Goal: Task Accomplishment & Management: Use online tool/utility

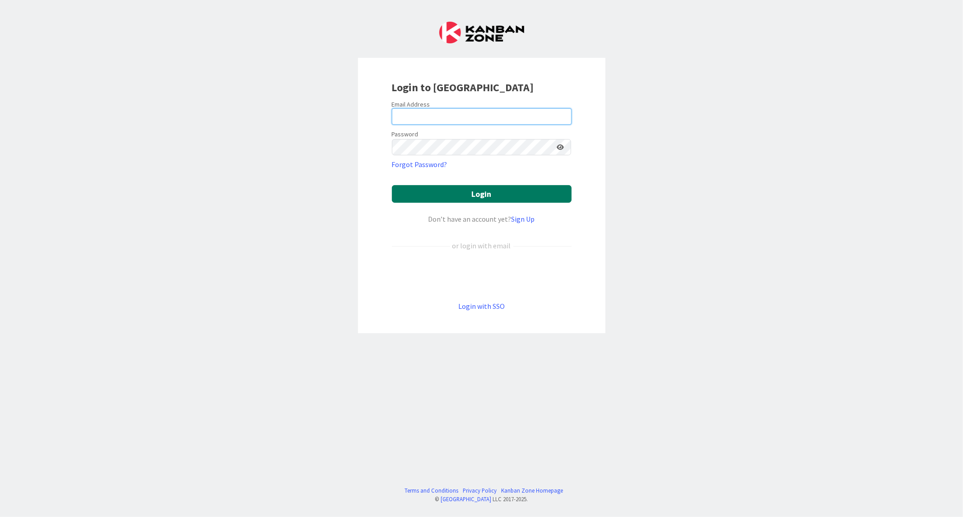
type input "[EMAIL_ADDRESS][PERSON_NAME][DOMAIN_NAME]"
click at [484, 187] on button "Login" at bounding box center [482, 194] width 180 height 18
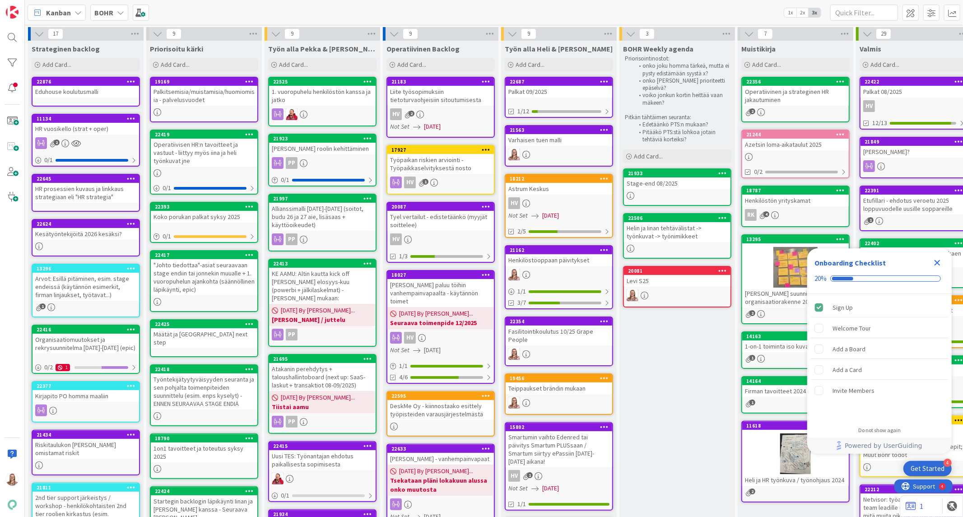
click at [939, 259] on icon "Close Checklist" at bounding box center [936, 262] width 11 height 11
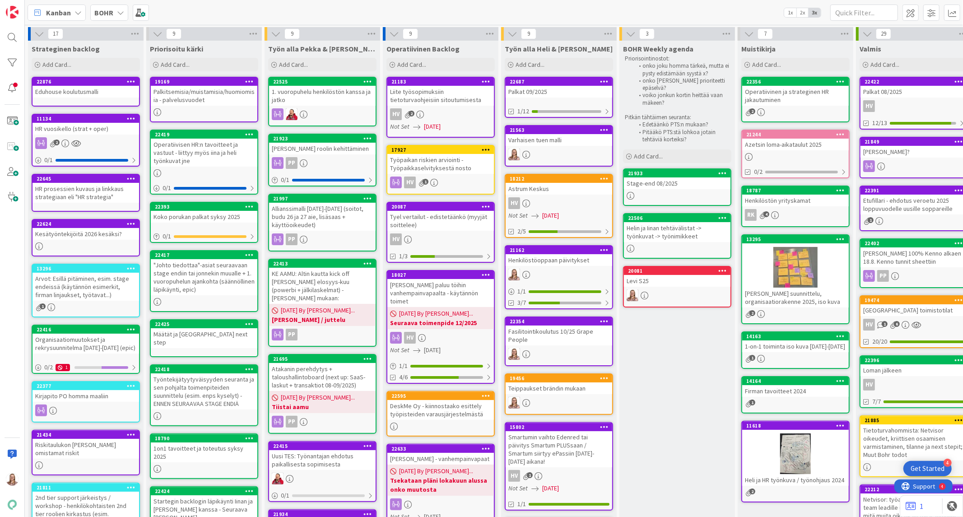
click at [665, 277] on div "Levi S25" at bounding box center [677, 281] width 107 height 12
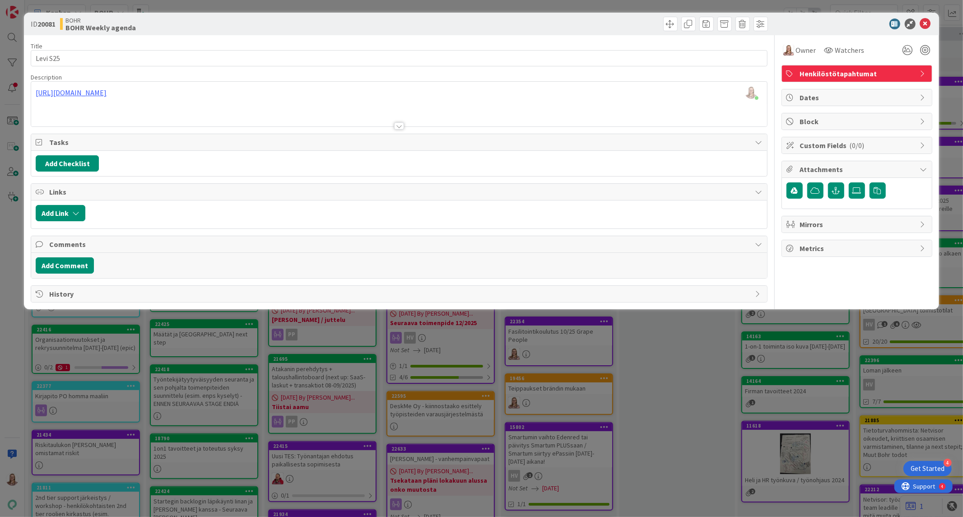
click at [400, 125] on div at bounding box center [399, 125] width 10 height 7
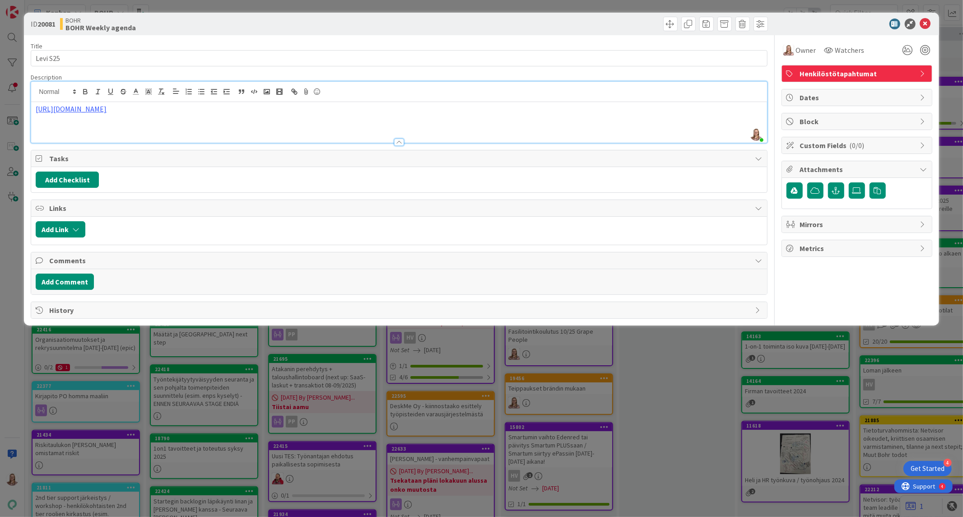
click at [285, 114] on p "[URL][DOMAIN_NAME]" at bounding box center [399, 109] width 726 height 10
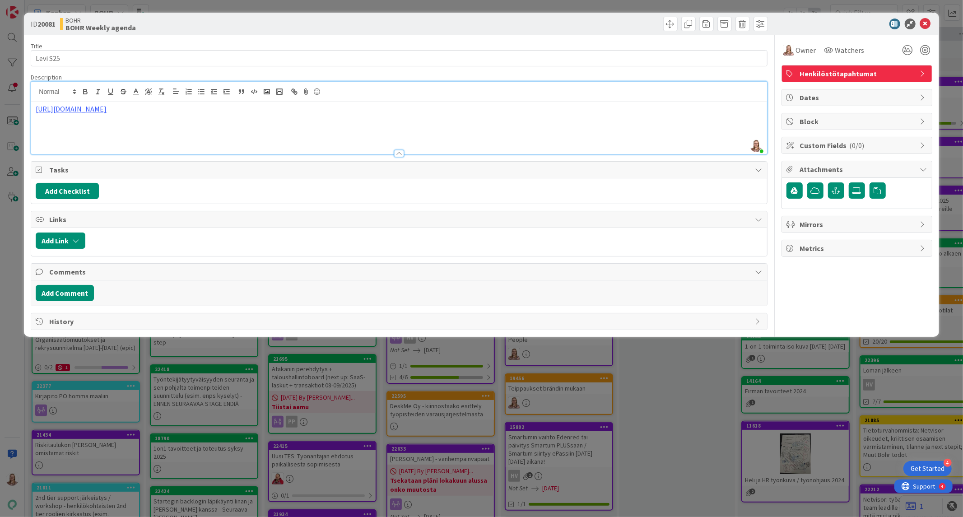
click at [89, 145] on p at bounding box center [399, 139] width 726 height 10
click at [83, 134] on p at bounding box center [399, 129] width 726 height 10
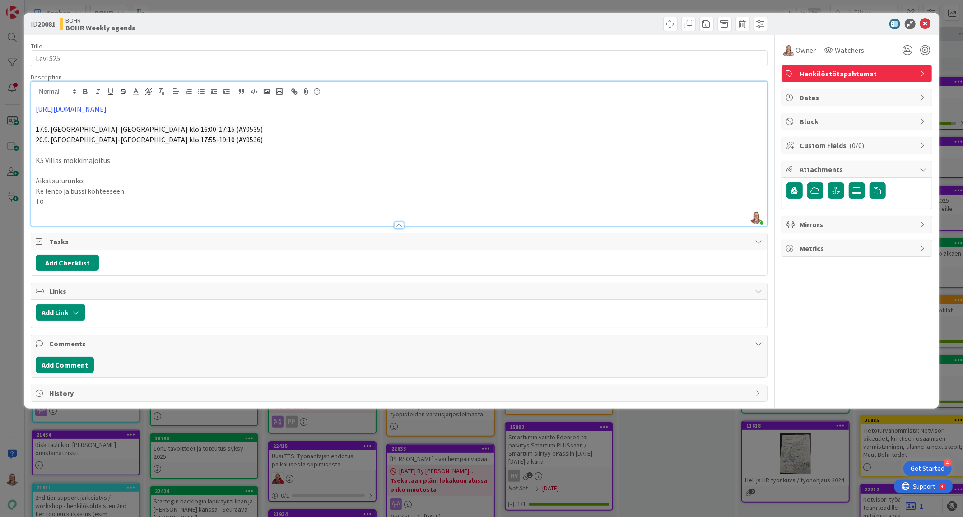
click at [46, 196] on p "Ke lento ja bussi kohteeseen" at bounding box center [399, 191] width 726 height 10
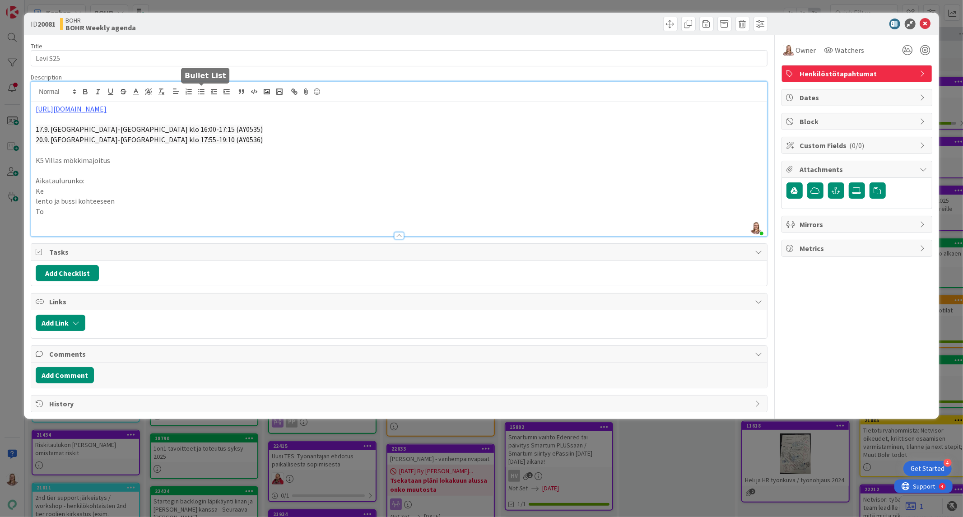
click at [200, 91] on icon "button" at bounding box center [201, 92] width 8 height 8
click at [83, 217] on p "To" at bounding box center [399, 211] width 726 height 10
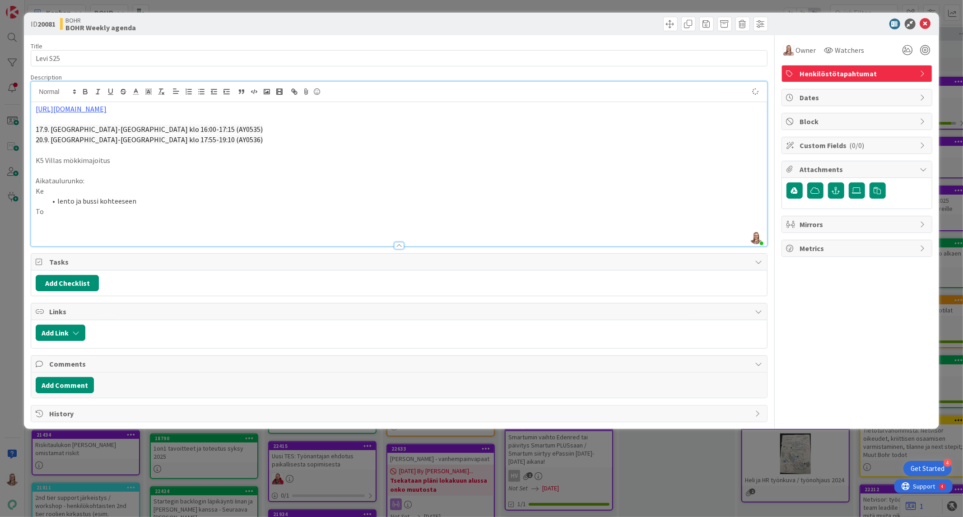
click at [66, 196] on p "Ke" at bounding box center [399, 191] width 726 height 10
click at [69, 217] on p "To" at bounding box center [399, 211] width 726 height 10
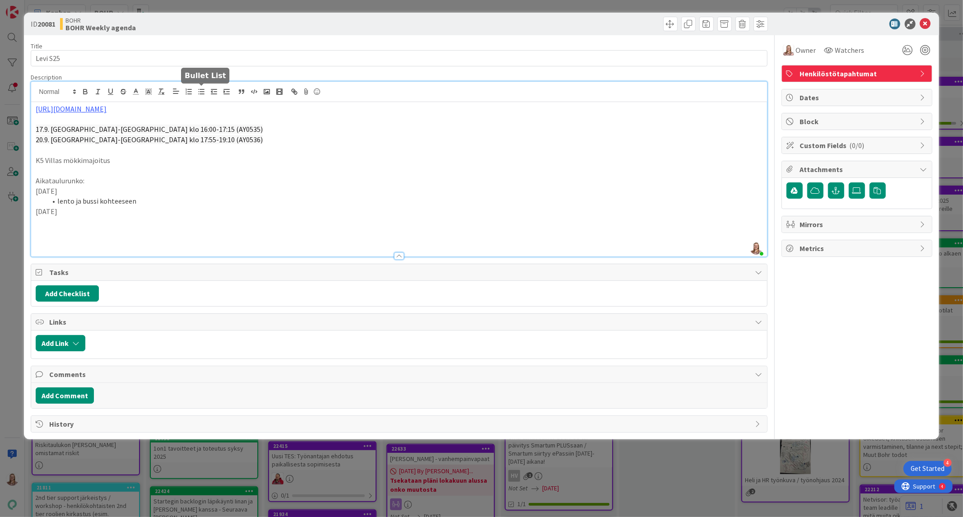
click at [201, 91] on icon "button" at bounding box center [201, 92] width 8 height 8
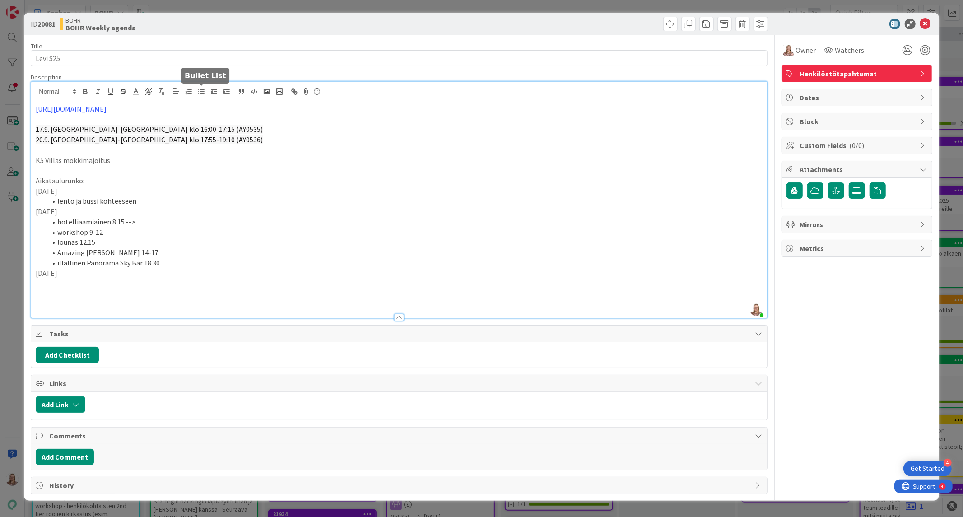
click at [201, 91] on icon "button" at bounding box center [201, 92] width 8 height 8
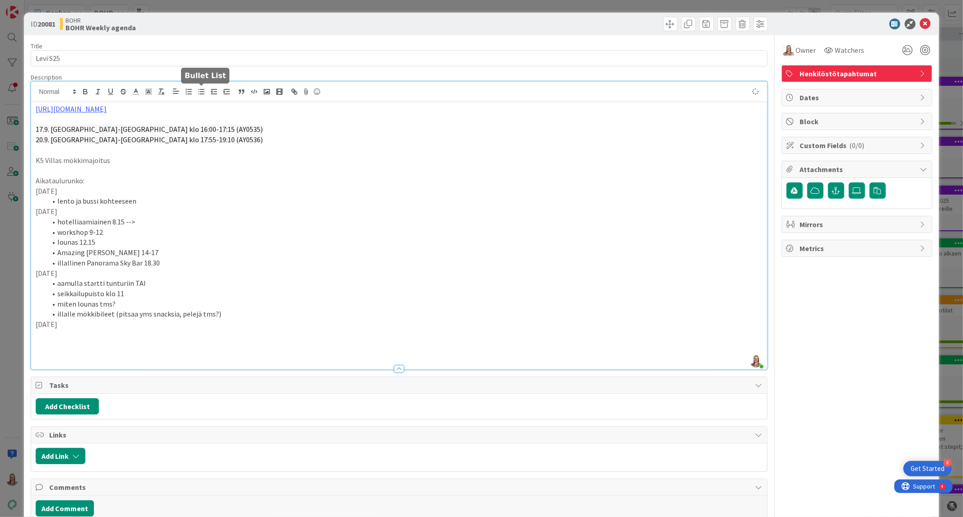
click at [201, 91] on icon "button" at bounding box center [201, 92] width 8 height 8
click at [145, 206] on li "lento ja bussi kohteeseen" at bounding box center [403, 201] width 715 height 10
click at [80, 340] on li at bounding box center [403, 334] width 715 height 10
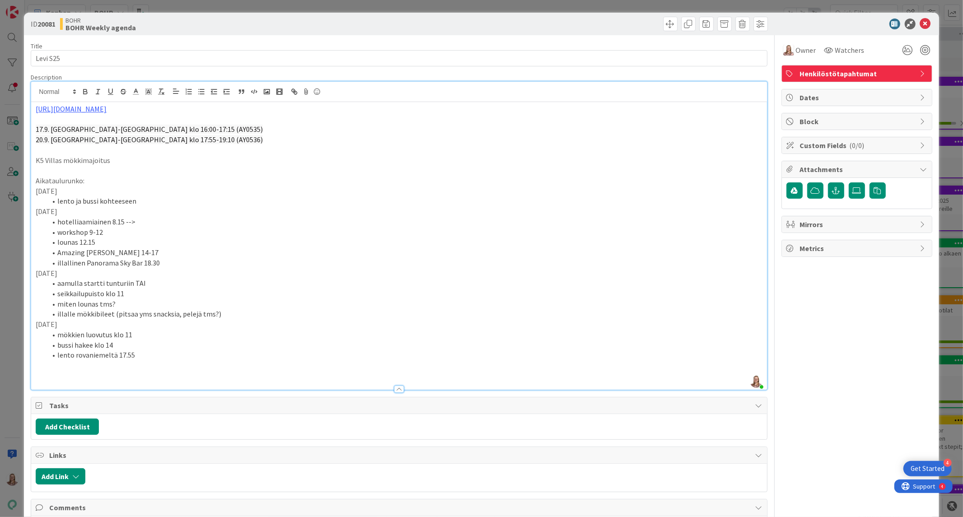
click at [77, 360] on li "lento rovaniemeltä 17.55" at bounding box center [403, 355] width 715 height 10
click at [159, 360] on li "lento [GEOGRAPHIC_DATA] 17.55" at bounding box center [403, 355] width 715 height 10
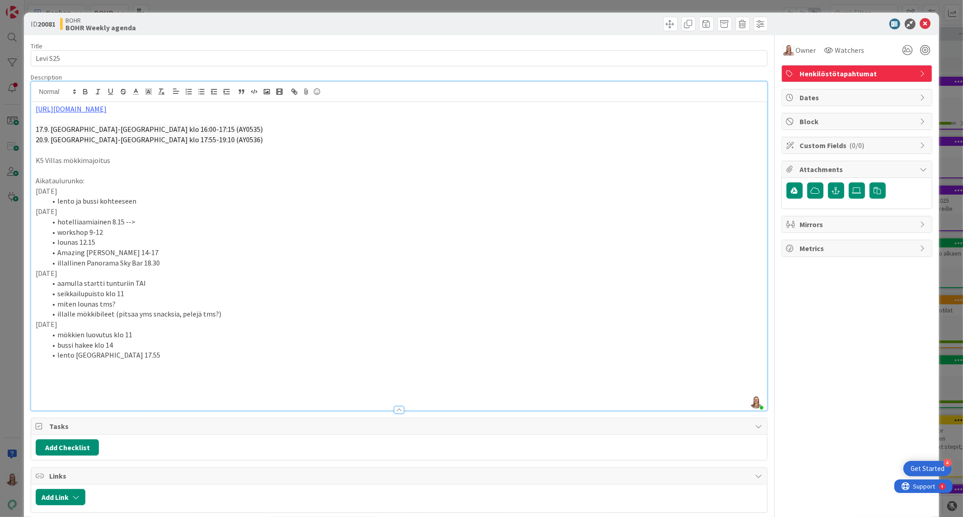
click at [92, 381] on p at bounding box center [399, 376] width 726 height 10
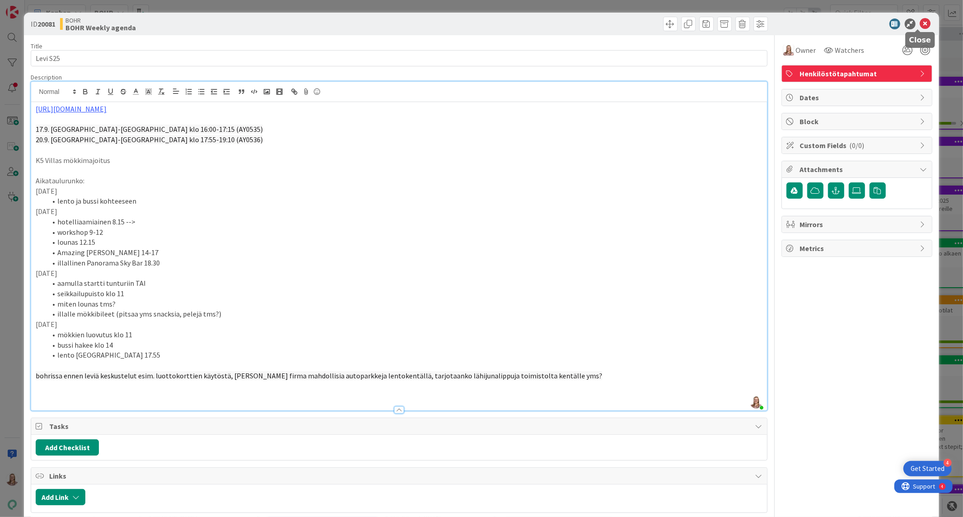
click at [920, 23] on icon at bounding box center [925, 24] width 11 height 11
